Goal: Task Accomplishment & Management: Use online tool/utility

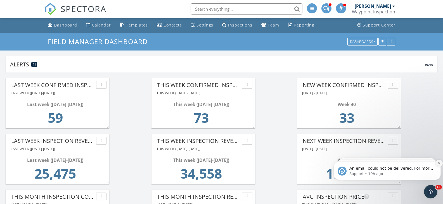
click at [438, 163] on icon "Dismiss notification" at bounding box center [438, 163] width 3 height 3
click at [438, 163] on icon "Dismiss notification" at bounding box center [439, 163] width 3 height 3
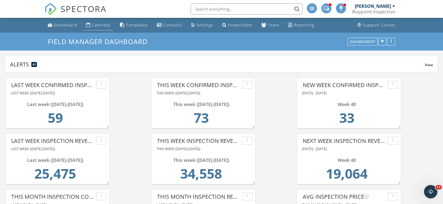
click at [99, 25] on div "Calendar" at bounding box center [101, 24] width 19 height 5
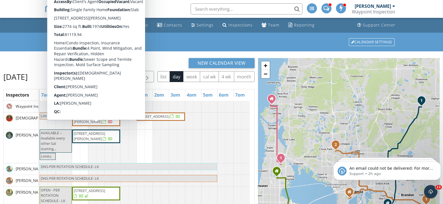
click at [105, 124] on span "[STREET_ADDRESS][PERSON_NAME]" at bounding box center [89, 119] width 31 height 10
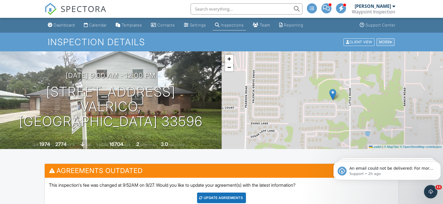
click at [390, 42] on div at bounding box center [390, 42] width 3 height 4
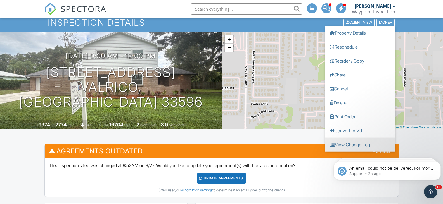
scroll to position [28, 0]
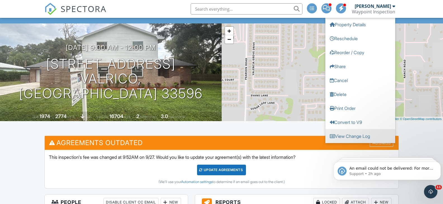
click at [356, 137] on link "View Change Log" at bounding box center [360, 136] width 70 height 14
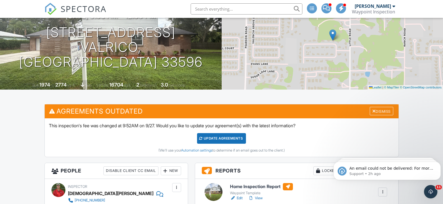
scroll to position [56, 0]
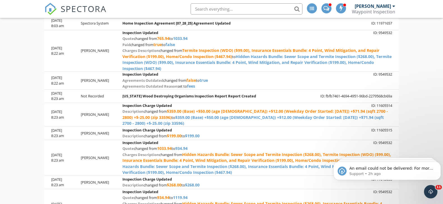
scroll to position [340, 0]
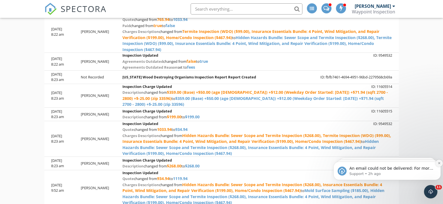
click at [438, 163] on icon "Dismiss notification" at bounding box center [438, 163] width 3 height 3
click at [438, 163] on icon "Dismiss notification" at bounding box center [439, 163] width 3 height 3
click at [438, 163] on icon "Dismiss notification" at bounding box center [439, 163] width 2 height 2
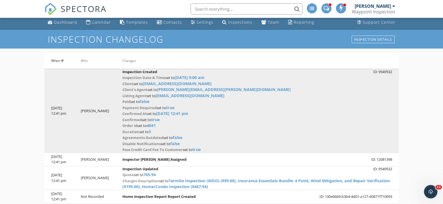
scroll to position [0, 0]
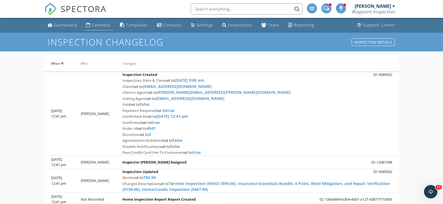
click at [104, 24] on div "Calendar" at bounding box center [101, 24] width 19 height 5
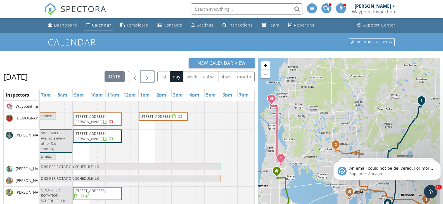
click at [151, 77] on span "button" at bounding box center [147, 76] width 7 height 7
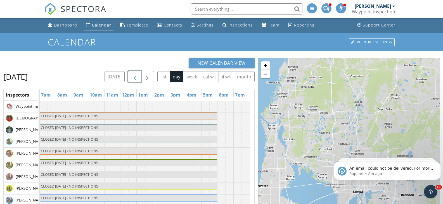
click at [140, 77] on button "button" at bounding box center [134, 76] width 13 height 11
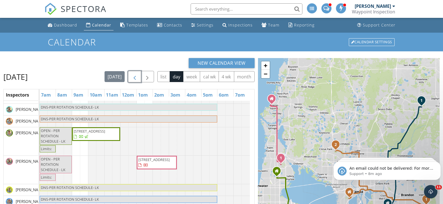
scroll to position [79, 0]
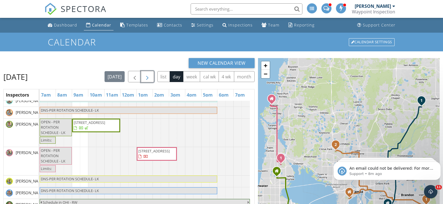
click at [151, 75] on span "button" at bounding box center [147, 76] width 7 height 7
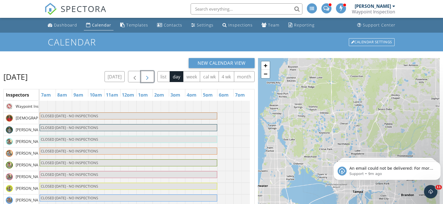
click at [149, 75] on span "button" at bounding box center [147, 76] width 7 height 7
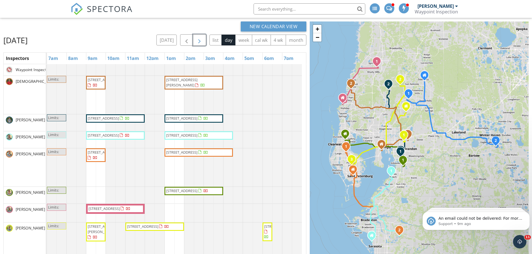
scroll to position [46, 0]
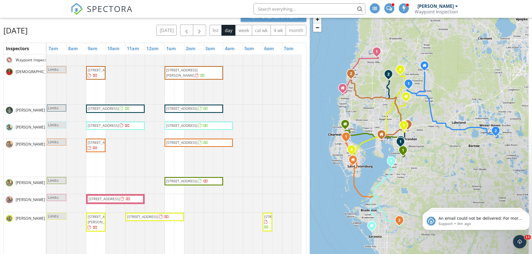
click at [318, 19] on link "+" at bounding box center [317, 19] width 8 height 8
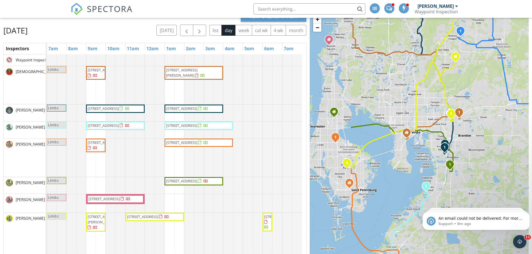
drag, startPoint x: 410, startPoint y: 159, endPoint x: 474, endPoint y: 161, distance: 64.5
click at [442, 161] on div "1 2 1 2 1 2 1 2 1 1 1 2 3 1 2 + − South Howard Avenue, I 4, I 75, FL 54 96.4 km…" at bounding box center [419, 145] width 219 height 267
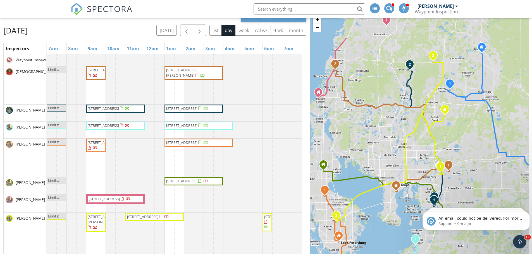
drag, startPoint x: 486, startPoint y: 88, endPoint x: 476, endPoint y: 142, distance: 54.9
click at [442, 142] on div "1 2 1 2 1 2 1 2 1 1 1 2 3 1 2 + − South Howard Avenue, I 4, I 75, FL 54 96.4 km…" at bounding box center [419, 145] width 219 height 267
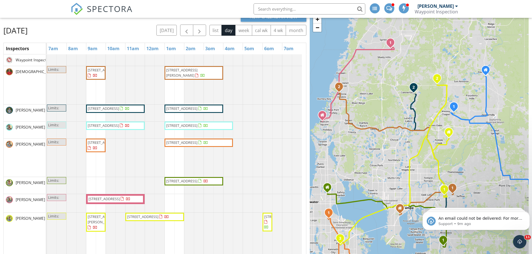
drag, startPoint x: 456, startPoint y: 73, endPoint x: 461, endPoint y: 99, distance: 26.1
click at [442, 99] on div "1 2 1 2 1 2 1 2 1 1 1 2 3 1 2 + − South Howard Avenue, I 4, I 75, FL 54 96.4 km…" at bounding box center [419, 145] width 219 height 267
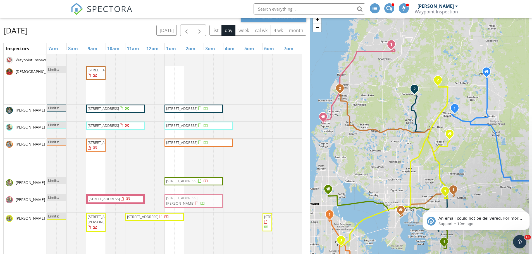
drag, startPoint x: 199, startPoint y: 70, endPoint x: 199, endPoint y: 203, distance: 133.2
click at [199, 203] on tbody "Limits: 11505 Canterbury Dr, Seffner 33584 6925 Alta Vista St , Port Richey 346…" at bounding box center [174, 204] width 255 height 301
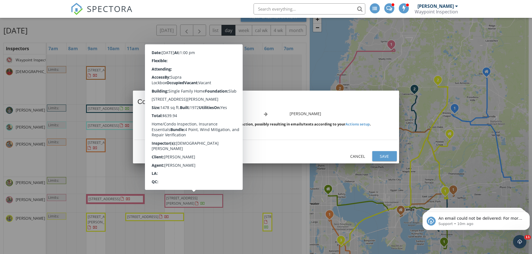
click at [384, 157] on div "Save" at bounding box center [385, 157] width 16 height 6
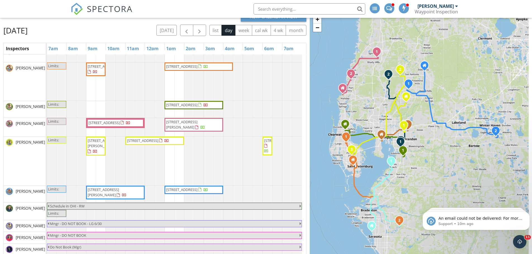
scroll to position [18, 0]
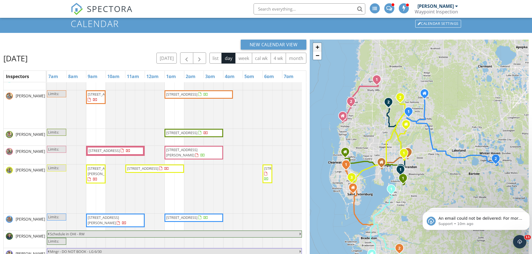
click at [318, 49] on link "+" at bounding box center [317, 47] width 8 height 8
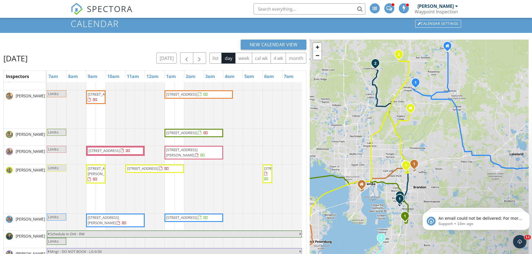
drag, startPoint x: 420, startPoint y: 102, endPoint x: 435, endPoint y: 124, distance: 27.0
click at [435, 124] on div "1 1 2 1 2 1 2 1 1 2 1 2 3 1 2 + − South Howard Avenue, I 4 25.3 km, 25 min Head…" at bounding box center [419, 173] width 219 height 267
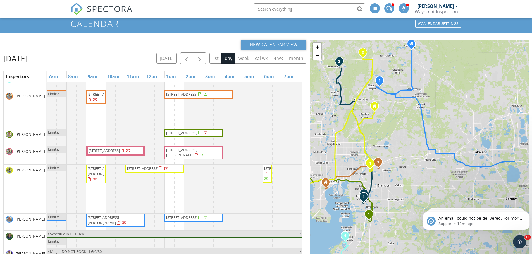
drag, startPoint x: 482, startPoint y: 183, endPoint x: 444, endPoint y: 180, distance: 38.3
click at [442, 180] on div "1 1 2 1 2 1 2 1 1 2 1 2 3 1 2 + − South Howard Avenue, I 4 25.3 km, 25 min Head…" at bounding box center [419, 173] width 219 height 267
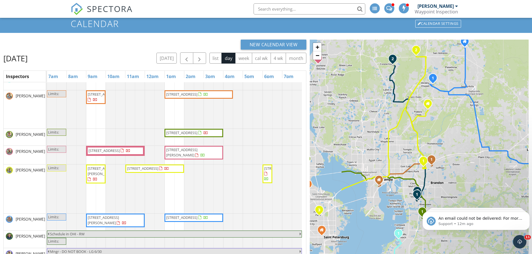
drag, startPoint x: 378, startPoint y: 146, endPoint x: 432, endPoint y: 144, distance: 54.2
click at [432, 144] on div "1 1 2 1 2 1 2 1 1 2 1 2 3 1 2 + − South Howard Avenue, I 4 25.3 km, 25 min Head…" at bounding box center [419, 173] width 219 height 267
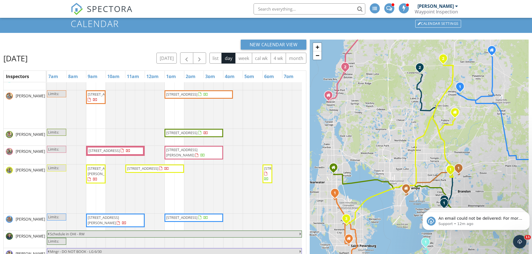
drag, startPoint x: 366, startPoint y: 142, endPoint x: 394, endPoint y: 151, distance: 29.8
click at [394, 151] on div "1 1 2 1 2 1 2 1 1 2 1 2 3 1 2 + − South Howard Avenue, I 4 25.3 km, 25 min Head…" at bounding box center [419, 173] width 219 height 267
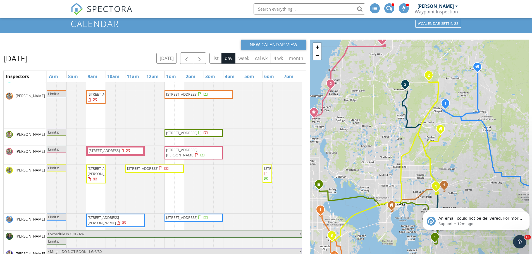
drag, startPoint x: 412, startPoint y: 128, endPoint x: 397, endPoint y: 145, distance: 23.0
click at [397, 145] on div "1 1 2 1 2 1 2 1 1 2 1 2 3 1 2 + − South Howard Avenue, I 4 25.3 km, 25 min Head…" at bounding box center [419, 173] width 219 height 267
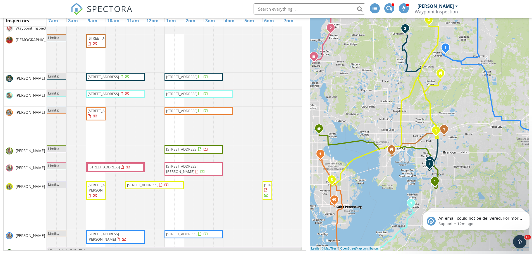
scroll to position [0, 0]
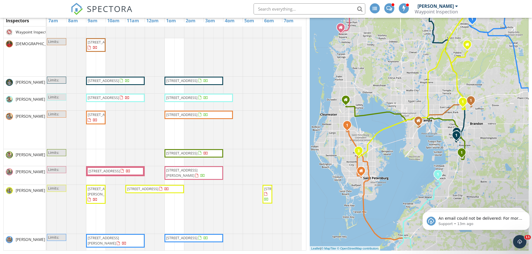
drag, startPoint x: 358, startPoint y: 119, endPoint x: 386, endPoint y: 90, distance: 40.3
click at [386, 90] on div "1 1 2 1 2 1 2 1 1 2 1 2 3 1 2 + − South Howard Avenue, I 4 25.3 km, 25 min Head…" at bounding box center [419, 117] width 219 height 267
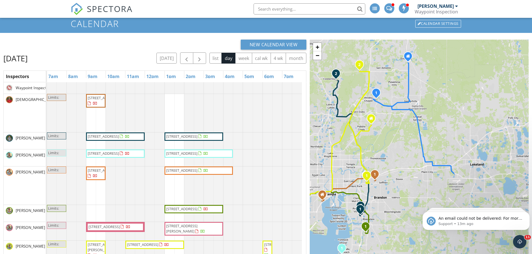
drag, startPoint x: 486, startPoint y: 144, endPoint x: 388, endPoint y: 162, distance: 100.0
click at [388, 162] on div "1 1 2 1 2 1 2 1 1 2 1 2 3 1 2 + − South Howard Avenue, I 4 25.3 km, 25 min Head…" at bounding box center [419, 173] width 219 height 267
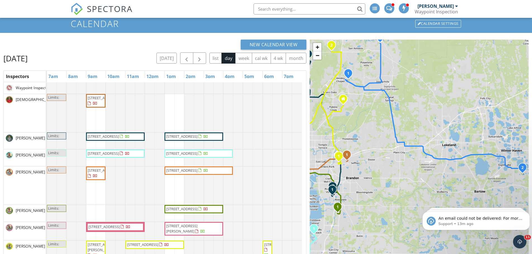
drag, startPoint x: 466, startPoint y: 180, endPoint x: 450, endPoint y: 160, distance: 25.4
click at [442, 160] on div "1 1 2 1 2 1 2 1 1 2 1 2 3 1 2 + − South Howard Avenue, I 4 25.3 km, 25 min Head…" at bounding box center [419, 173] width 219 height 267
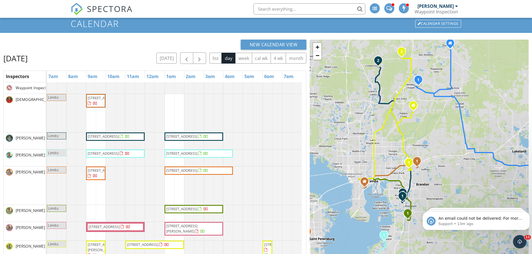
drag, startPoint x: 368, startPoint y: 129, endPoint x: 440, endPoint y: 136, distance: 71.5
click at [440, 136] on div "1 1 2 1 2 1 2 1 1 2 1 2 3 1 2 + − South Howard Avenue, I 4 25.3 km, 25 min Head…" at bounding box center [419, 173] width 219 height 267
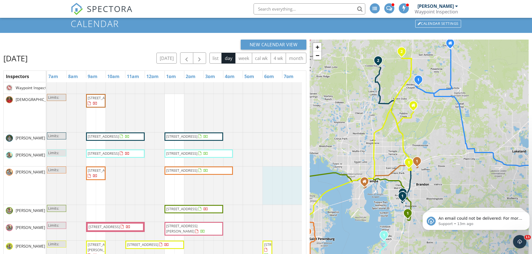
drag, startPoint x: 266, startPoint y: 190, endPoint x: 297, endPoint y: 154, distance: 48.2
click at [297, 154] on tbody "Limits: 11505 Canterbury Dr, Seffner 33584 Limits: 6723 Eagle Feather Dr, River…" at bounding box center [174, 232] width 255 height 301
drag, startPoint x: 260, startPoint y: 188, endPoint x: 282, endPoint y: 175, distance: 25.7
click at [47, 175] on div at bounding box center [47, 186] width 0 height 38
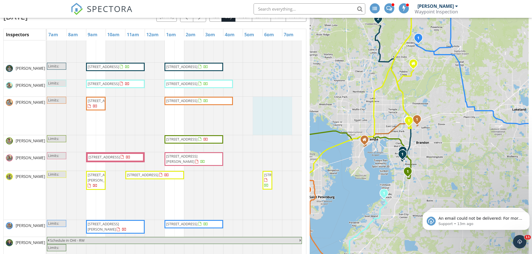
scroll to position [74, 0]
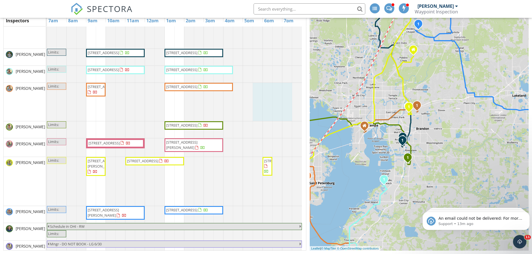
drag, startPoint x: 379, startPoint y: 74, endPoint x: 360, endPoint y: 90, distance: 25.4
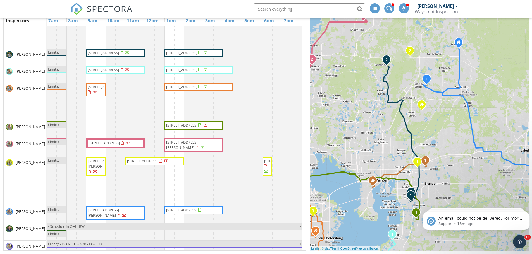
drag, startPoint x: 390, startPoint y: 95, endPoint x: 398, endPoint y: 151, distance: 56.5
click at [398, 151] on div "1 1 2 1 2 1 2 1 1 2 1 2 3 1 2 + − South Howard Avenue, I 4 25.3 km, 25 min Head…" at bounding box center [419, 117] width 219 height 267
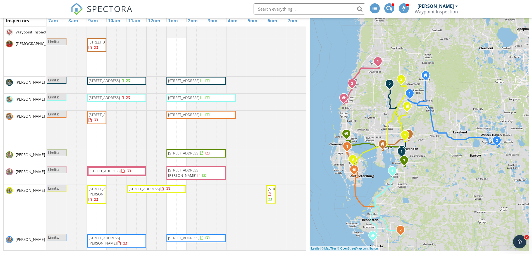
drag, startPoint x: 426, startPoint y: 104, endPoint x: 426, endPoint y: 138, distance: 33.8
click at [426, 138] on div "1 1 2 1 2 1 2 1 1 2 1 2 3 1 2 + − South Howard Avenue, I 4 25.3 km, 25 min Head…" at bounding box center [419, 117] width 219 height 267
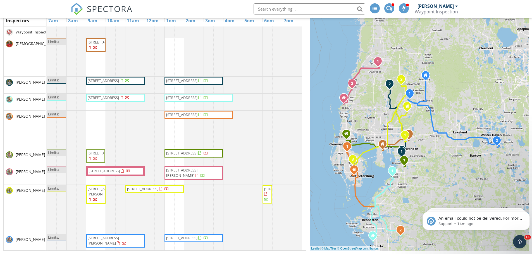
drag, startPoint x: 99, startPoint y: 131, endPoint x: 99, endPoint y: 152, distance: 21.0
click at [99, 154] on tbody "Limits: 11505 Canterbury Dr, Seffner 33584 Limits: 6723 Eagle Feather Dr, River…" at bounding box center [174, 177] width 255 height 301
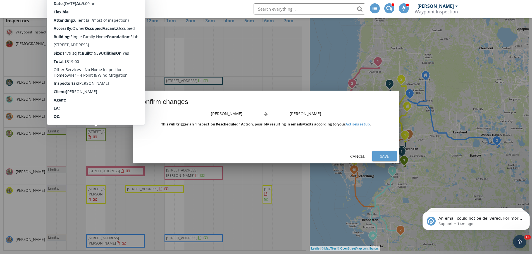
click at [387, 158] on div "Save" at bounding box center [385, 157] width 16 height 6
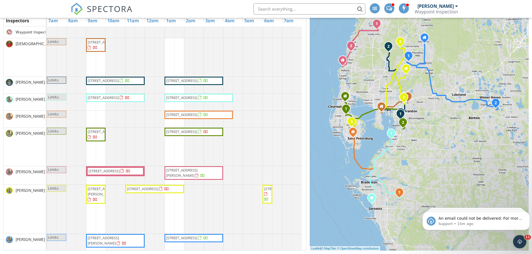
click at [197, 116] on span "[STREET_ADDRESS]" at bounding box center [181, 114] width 31 height 5
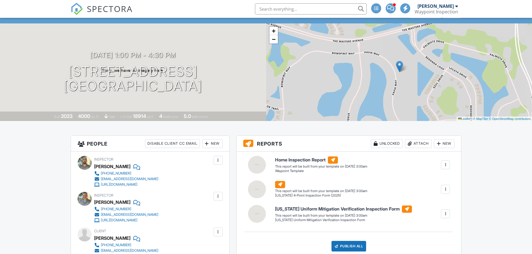
click at [218, 197] on div at bounding box center [218, 197] width 6 height 6
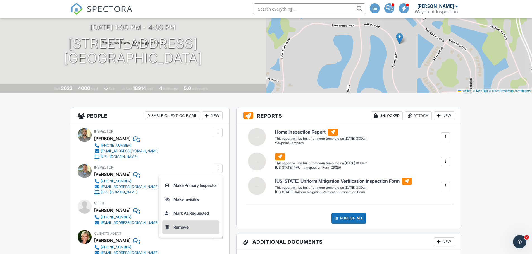
click at [182, 227] on li "Remove" at bounding box center [190, 228] width 57 height 14
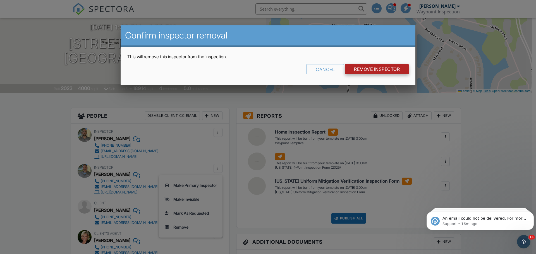
click at [371, 71] on input "Remove Inspector" at bounding box center [377, 69] width 64 height 10
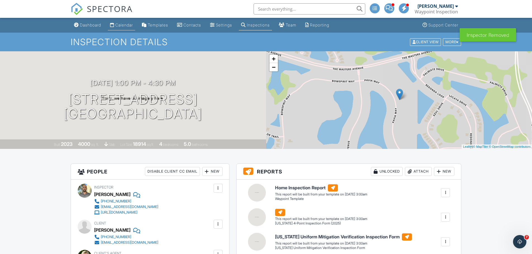
click at [126, 25] on div "Calendar" at bounding box center [124, 25] width 18 height 5
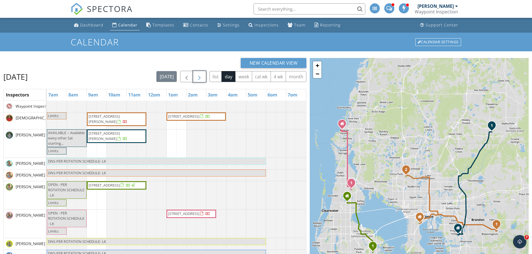
click at [199, 77] on span "button" at bounding box center [199, 76] width 7 height 7
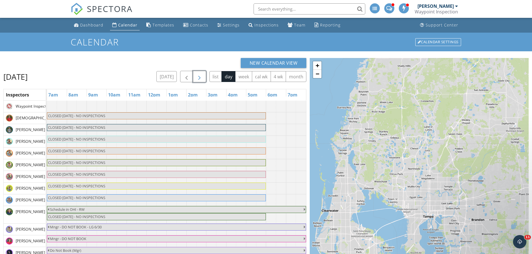
click at [201, 77] on span "button" at bounding box center [199, 76] width 7 height 7
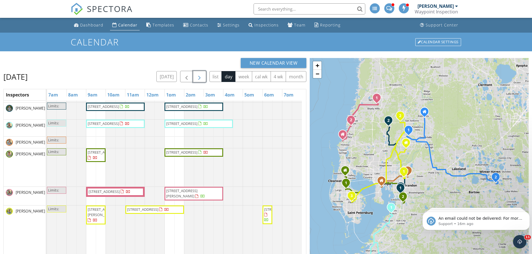
scroll to position [56, 0]
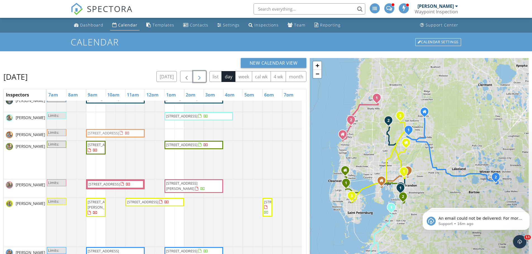
drag, startPoint x: 125, startPoint y: 116, endPoint x: 124, endPoint y: 132, distance: 16.5
click at [124, 132] on tbody "Limits: 11505 Canterbury Dr, Seffner 33584 Limits: 6723 Eagle Feather Dr, River…" at bounding box center [174, 192] width 255 height 295
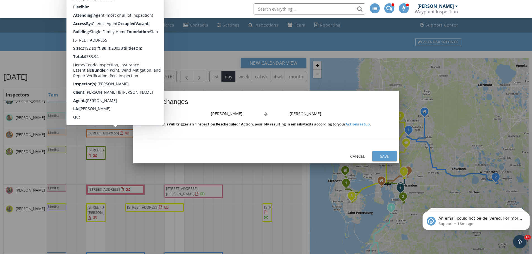
click at [379, 156] on div "Save" at bounding box center [385, 157] width 16 height 6
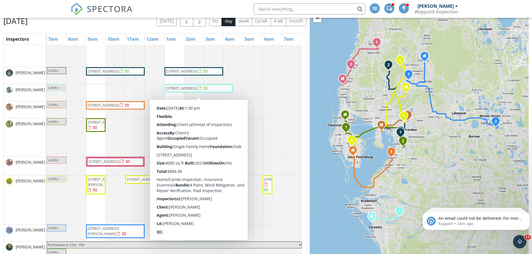
scroll to position [28, 0]
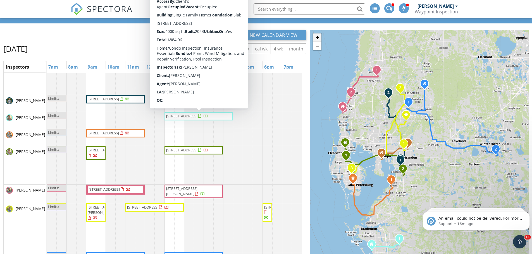
click at [318, 37] on link "+" at bounding box center [317, 38] width 8 height 8
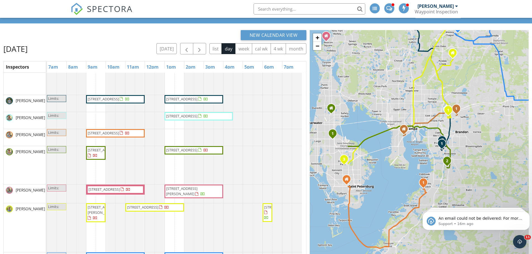
drag, startPoint x: 410, startPoint y: 187, endPoint x: 472, endPoint y: 166, distance: 66.2
click at [472, 166] on div "1 1 2 1 1 1 2 1 2 1 2 3 1 2 + − South Howard Avenue, I 4 25.3 km, 25 min Head n…" at bounding box center [419, 163] width 219 height 267
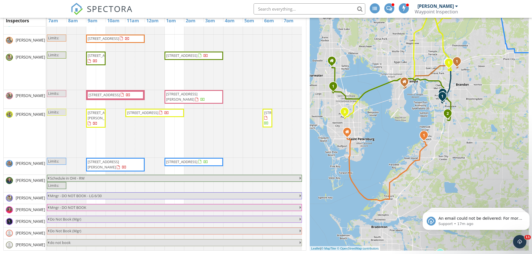
scroll to position [0, 0]
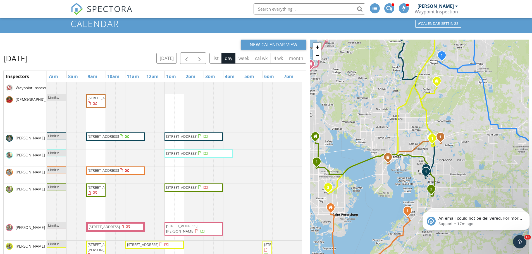
drag, startPoint x: 468, startPoint y: 89, endPoint x: 452, endPoint y: 111, distance: 27.5
click at [452, 111] on div "1 1 2 1 1 1 2 1 2 1 2 3 1 2 + − South Howard Avenue, I 4 25.3 km, 25 min Head n…" at bounding box center [419, 173] width 219 height 267
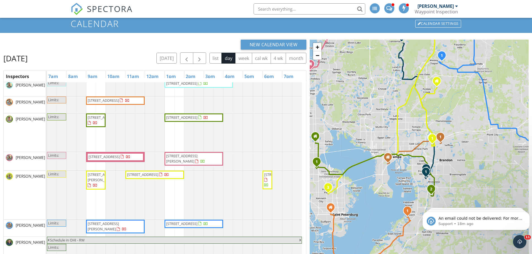
scroll to position [76, 0]
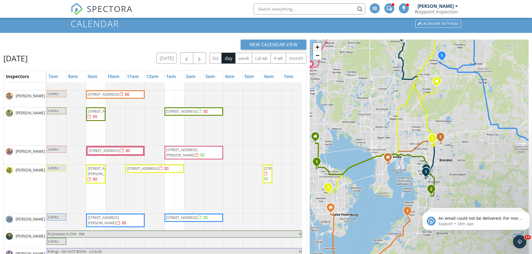
click at [318, 47] on link "+" at bounding box center [317, 47] width 8 height 8
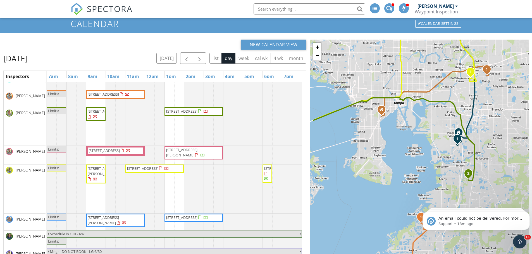
drag, startPoint x: 467, startPoint y: 185, endPoint x: 492, endPoint y: 145, distance: 46.9
click at [492, 145] on div "1 1 2 1 1 1 2 1 2 1 2 3 1 2 + − South Howard Avenue, I 4 25.3 km, 25 min Head n…" at bounding box center [419, 173] width 219 height 267
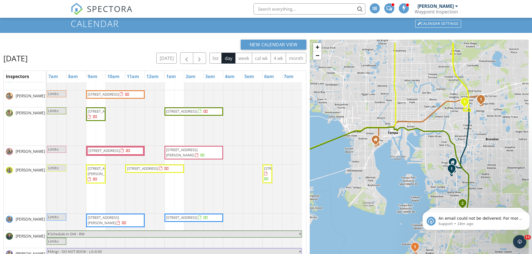
drag, startPoint x: 486, startPoint y: 102, endPoint x: 480, endPoint y: 132, distance: 31.3
click at [480, 132] on div "1 1 2 1 1 1 2 1 2 1 2 3 1 2 + − South Howard Avenue, I 4 25.3 km, 25 min Head n…" at bounding box center [419, 173] width 219 height 267
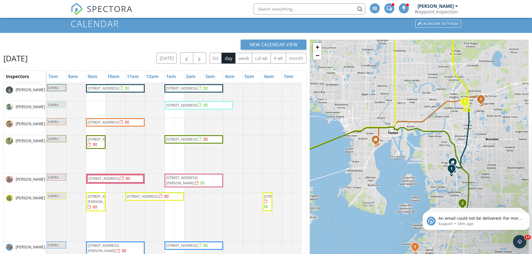
scroll to position [20, 0]
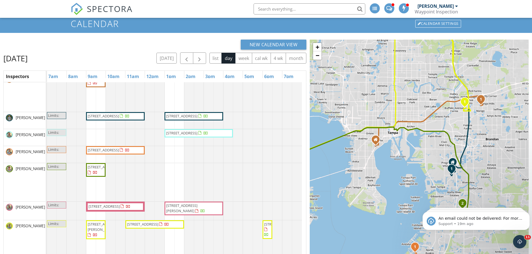
drag, startPoint x: 201, startPoint y: 167, endPoint x: 199, endPoint y: 104, distance: 62.8
click at [199, 104] on tbody "Limits: 11505 Canterbury Dr, Seffner 33584 11758 Firespike St, Riverview 33578 …" at bounding box center [174, 212] width 255 height 301
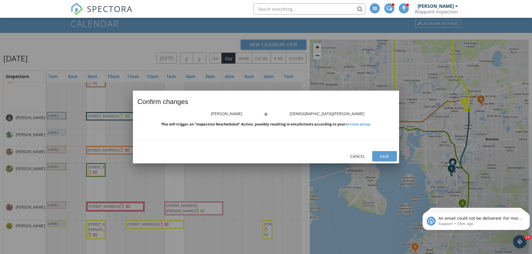
click at [375, 157] on button "Save" at bounding box center [384, 156] width 25 height 10
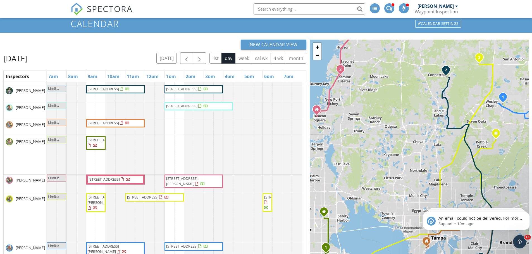
scroll to position [0, 0]
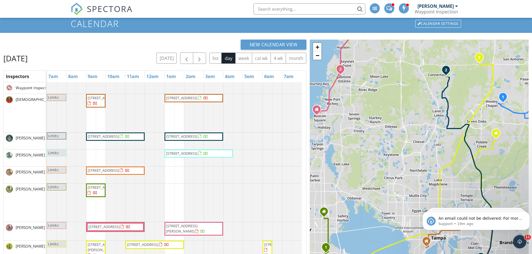
click at [197, 97] on span "11758 Firespike St, Riverview 33578" at bounding box center [181, 97] width 31 height 5
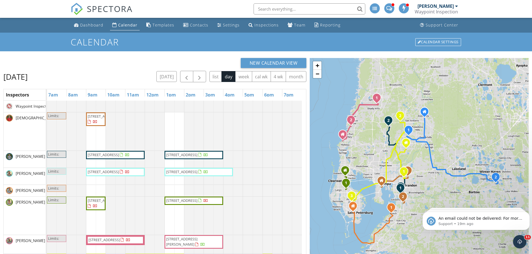
click at [47, 168] on div at bounding box center [47, 159] width 0 height 17
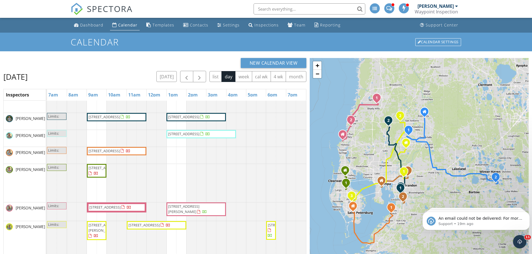
scroll to position [56, 0]
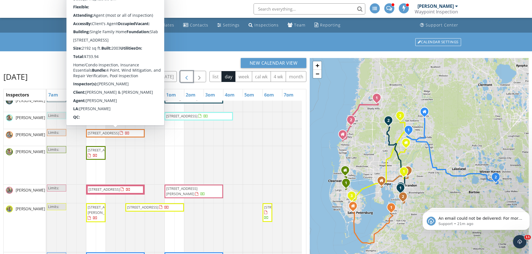
click at [186, 78] on span "button" at bounding box center [186, 76] width 7 height 7
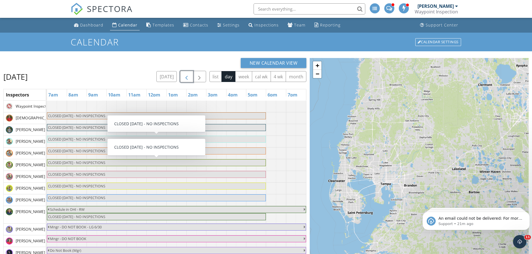
click at [187, 77] on span "button" at bounding box center [186, 76] width 7 height 7
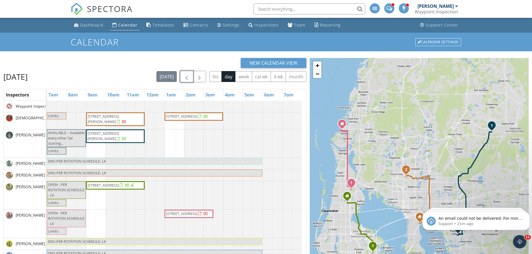
click at [184, 76] on span "button" at bounding box center [186, 76] width 7 height 7
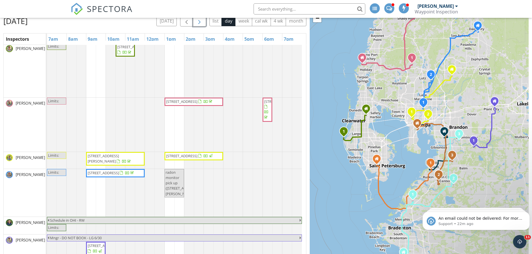
click at [200, 21] on span "button" at bounding box center [199, 21] width 7 height 7
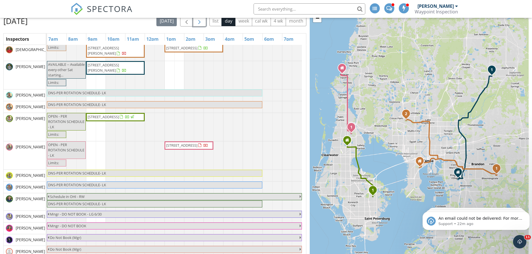
scroll to position [4, 0]
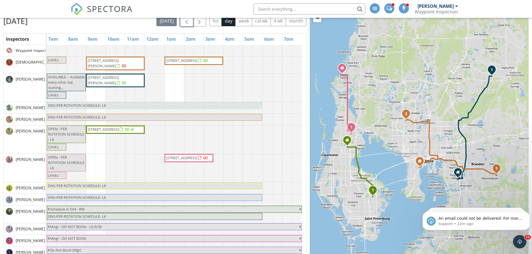
click at [182, 18] on button "button" at bounding box center [186, 20] width 13 height 11
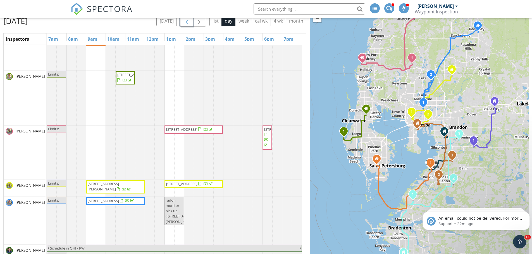
click at [188, 23] on span "button" at bounding box center [186, 21] width 7 height 7
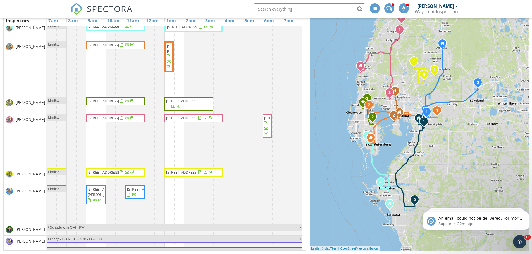
click at [197, 172] on span "2416 Wise River Ln, Zephyrhills 33541" at bounding box center [181, 172] width 31 height 5
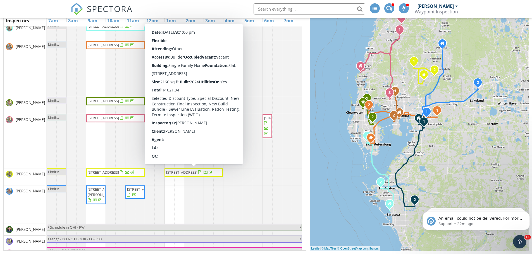
click at [47, 186] on div at bounding box center [47, 205] width 0 height 38
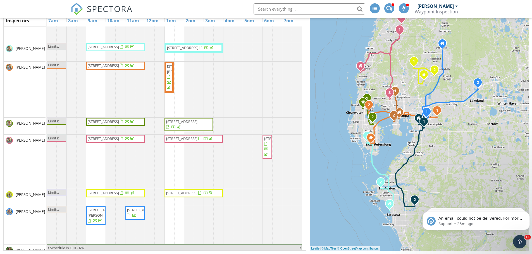
scroll to position [84, 0]
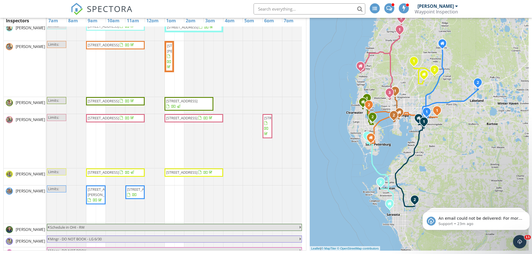
click at [47, 182] on div at bounding box center [47, 177] width 0 height 17
click at [264, 170] on link "Event" at bounding box center [266, 167] width 29 height 9
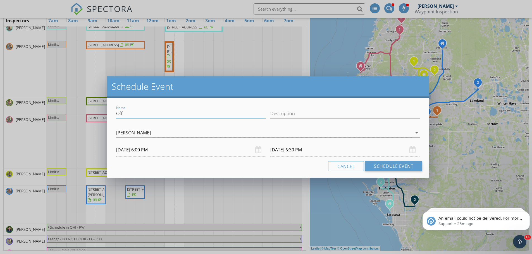
drag, startPoint x: 142, startPoint y: 116, endPoint x: 111, endPoint y: 113, distance: 30.6
click at [111, 114] on div "Name Off Description [PERSON_NAME] arrow_drop_down [DATE] 6:00 PM [DATE] 6:30 P…" at bounding box center [268, 138] width 322 height 80
type input "Radon pick up"
click at [141, 126] on div "check_box_outline_blank Waypoint Inspection check_box_outline_blank [PERSON_NAM…" at bounding box center [268, 134] width 304 height 18
click at [173, 132] on div "[PERSON_NAME]" at bounding box center [264, 132] width 296 height 9
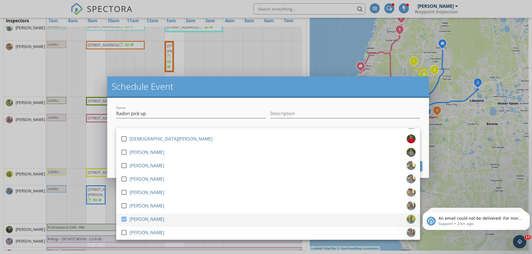
scroll to position [0, 0]
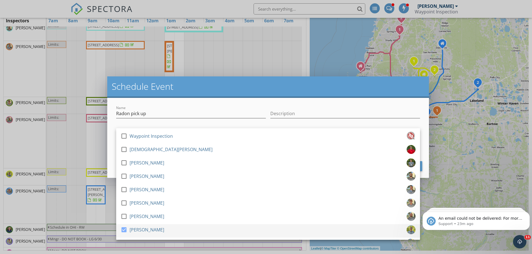
click at [180, 230] on div "check_box [PERSON_NAME]" at bounding box center [268, 231] width 295 height 11
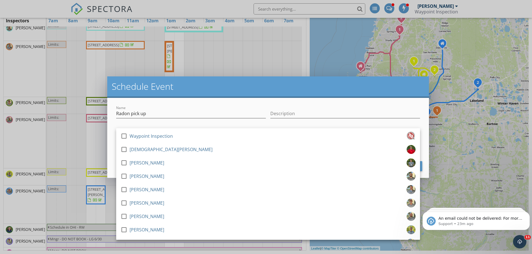
click at [429, 187] on div "Schedule Event Name Radon pick up Description check_box_outline_blank Waypoint …" at bounding box center [266, 127] width 532 height 254
